Goal: Find specific page/section: Find specific page/section

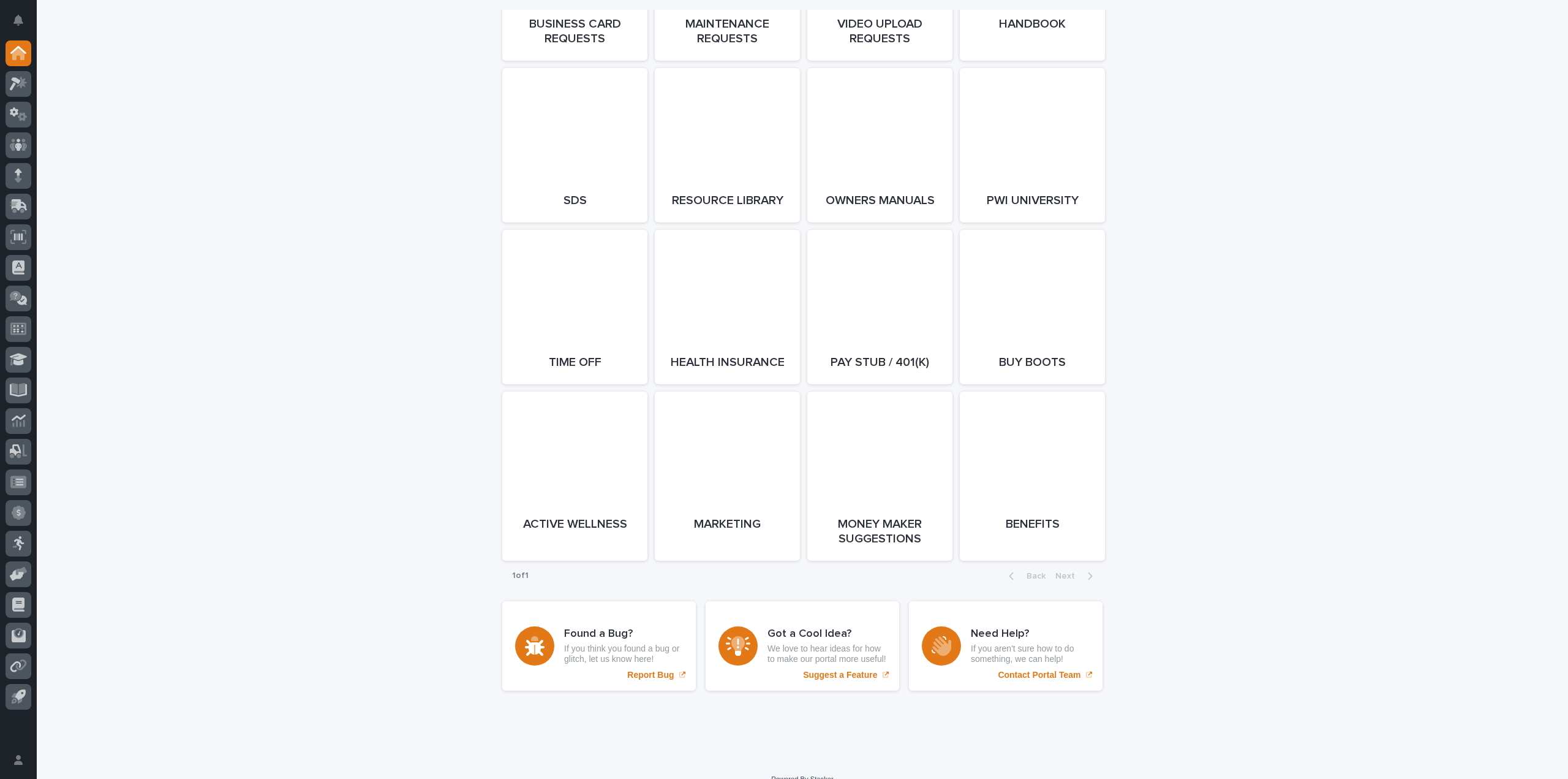
scroll to position [2112, 0]
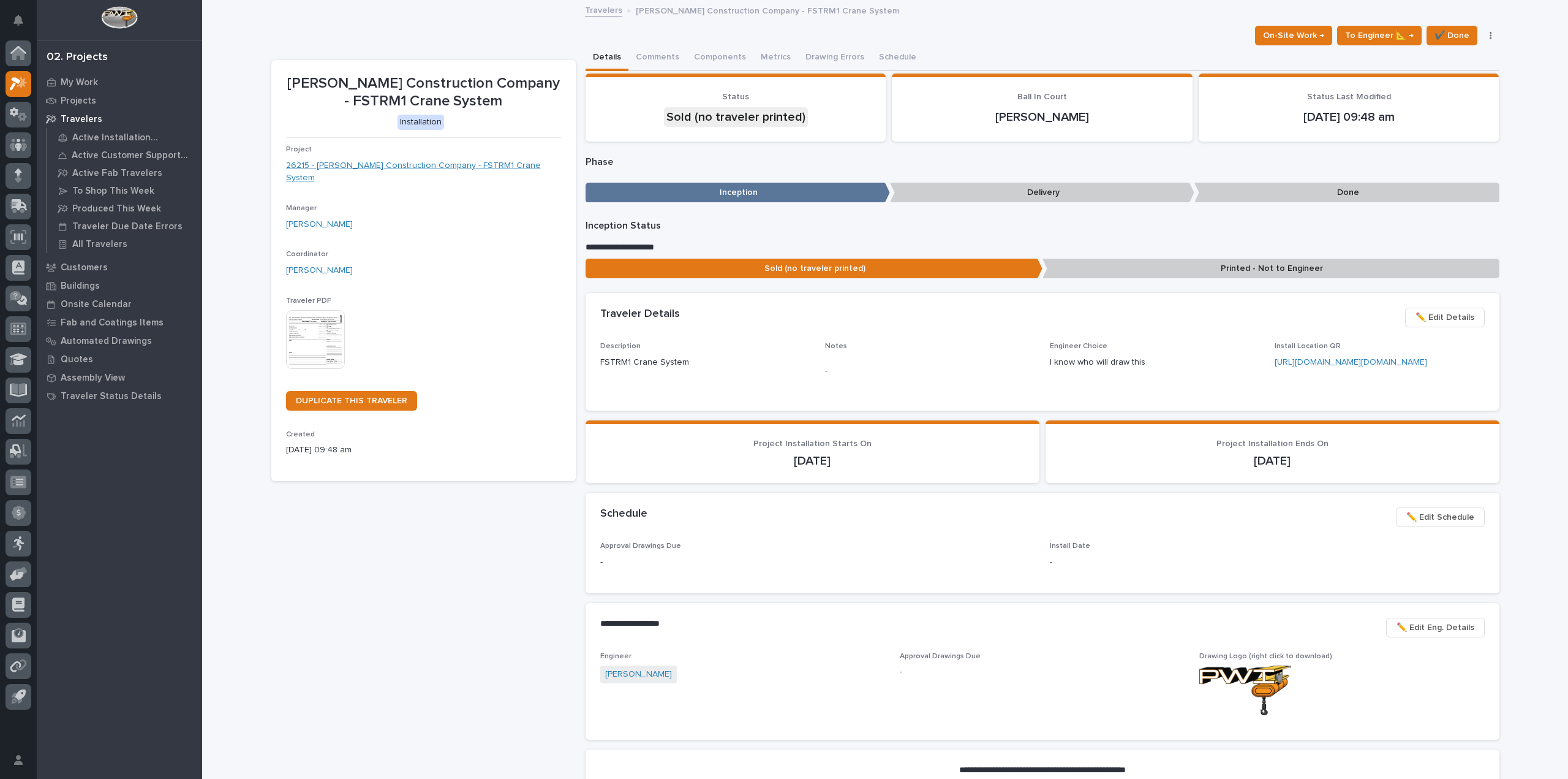
click at [354, 162] on link "26215 - Patterson Construction Company - FSTRM1 Crane System" at bounding box center [423, 172] width 275 height 26
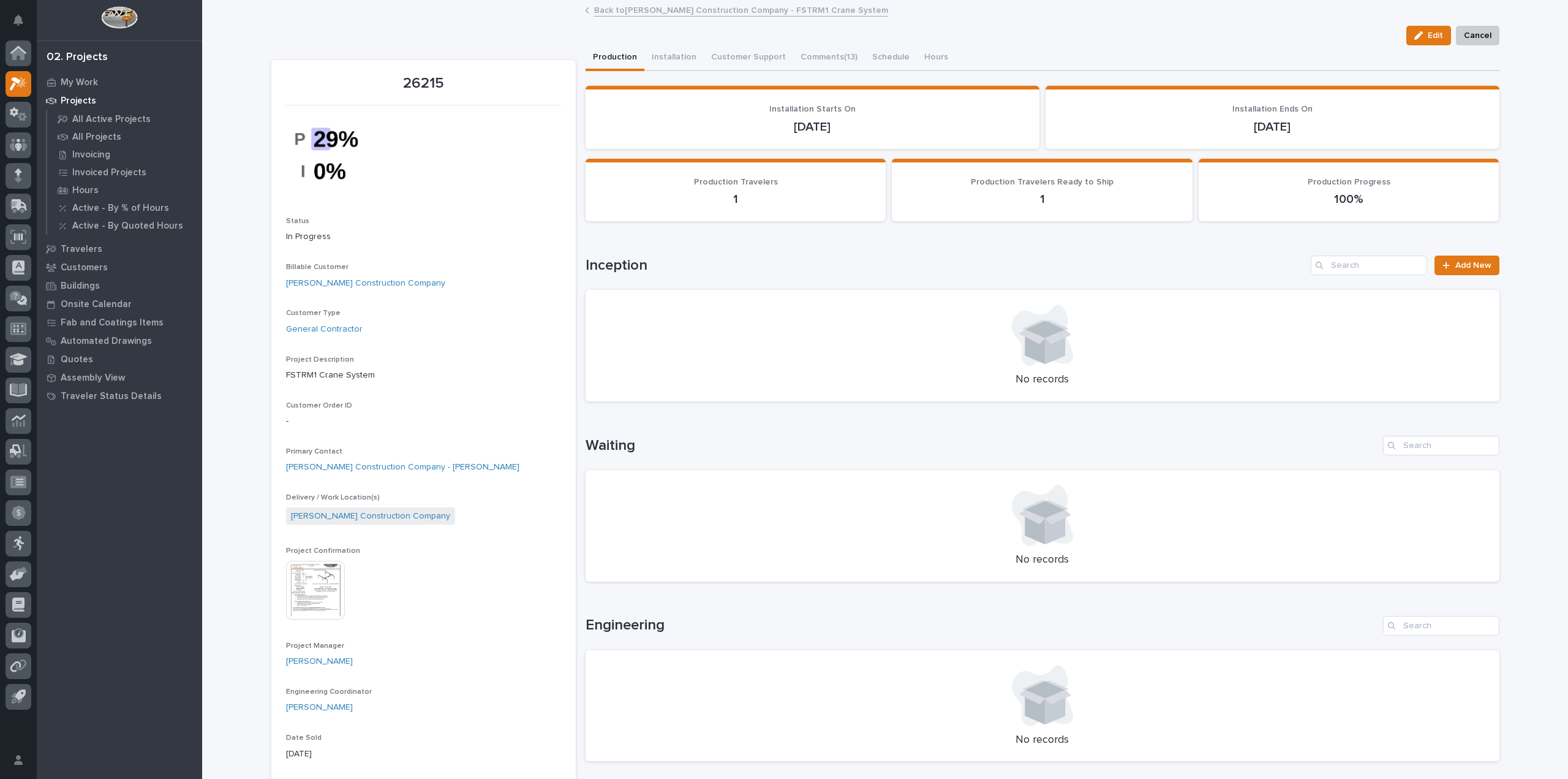
click at [301, 586] on img at bounding box center [316, 590] width 59 height 59
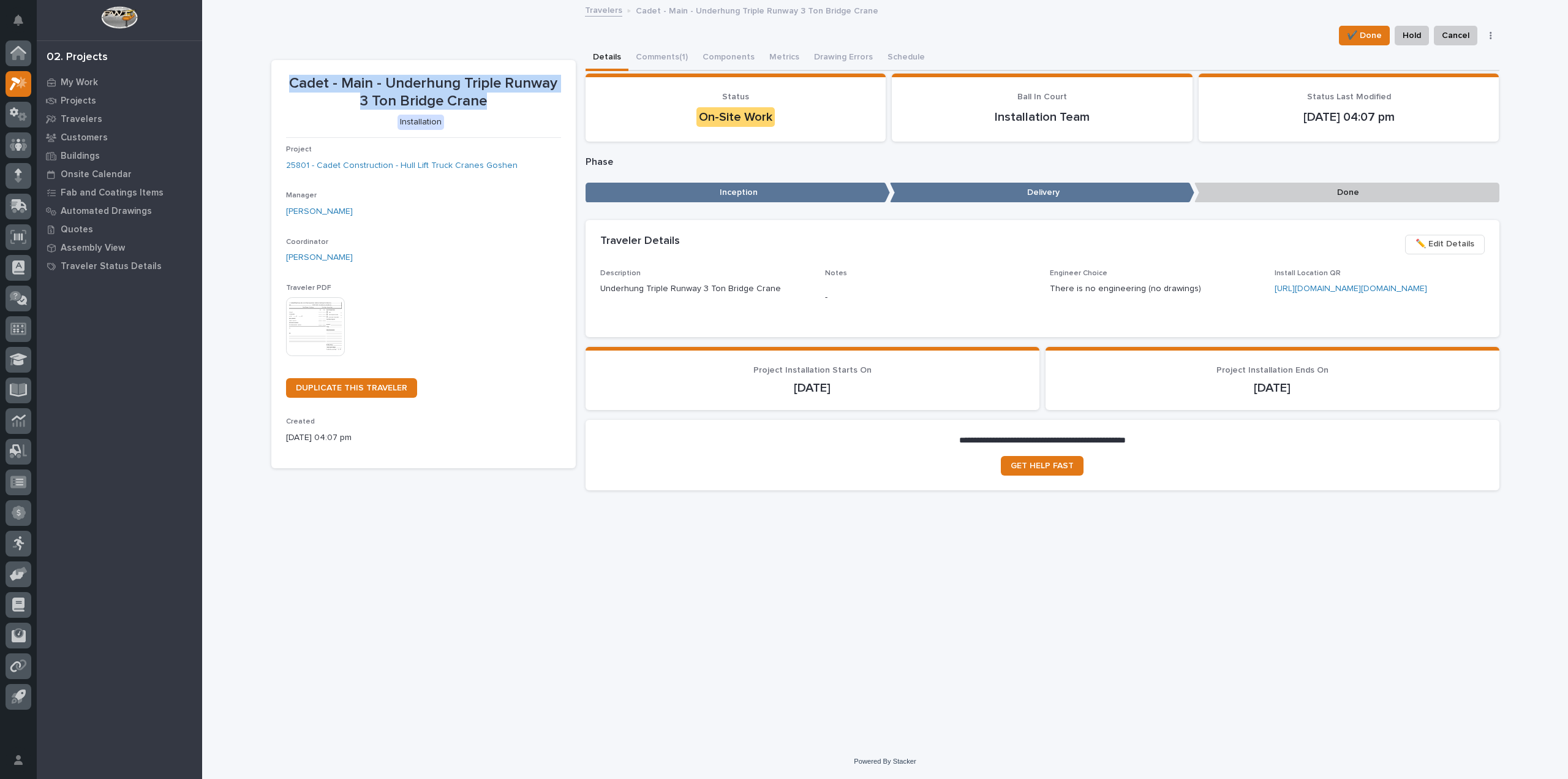
drag, startPoint x: 289, startPoint y: 79, endPoint x: 547, endPoint y: 109, distance: 259.7
click at [547, 109] on p "Cadet - Main - Underhung Triple Runway 3 Ton Bridge Crane" at bounding box center [423, 92] width 275 height 36
copy p "Cadet - Main - Underhung Triple Runway 3 Ton Bridge Crane"
